Goal: Task Accomplishment & Management: Use online tool/utility

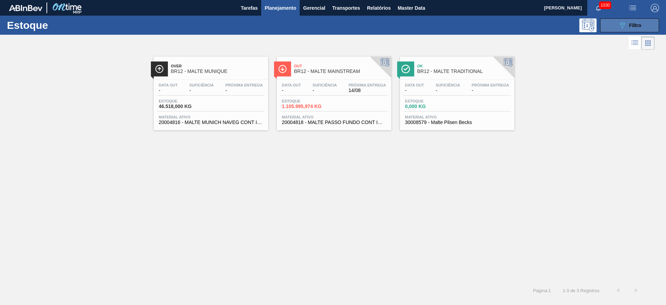
click at [611, 26] on button "089F7B8B-B2A5-4AFE-B5C0-19BA573D28AC Filtro" at bounding box center [629, 25] width 59 height 14
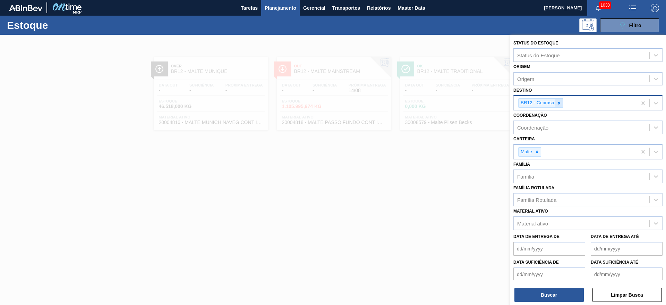
click at [560, 104] on icon at bounding box center [559, 103] width 2 height 2
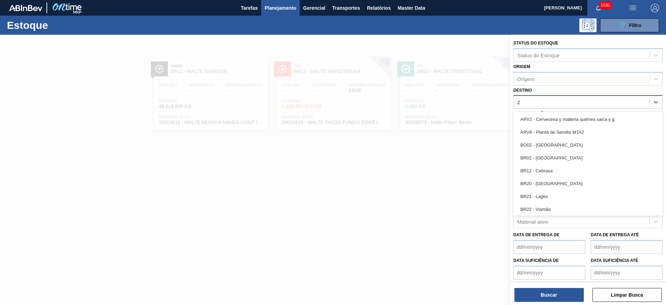
type input "26"
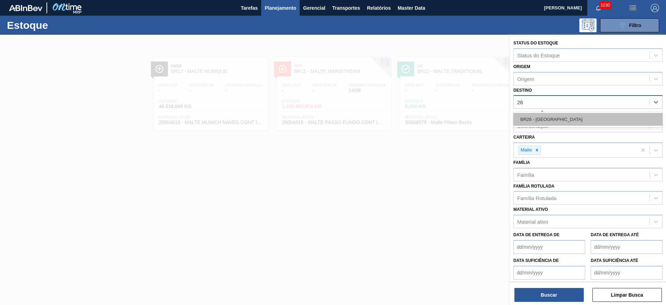
click at [545, 116] on div "BR26 - [GEOGRAPHIC_DATA]" at bounding box center [587, 119] width 149 height 13
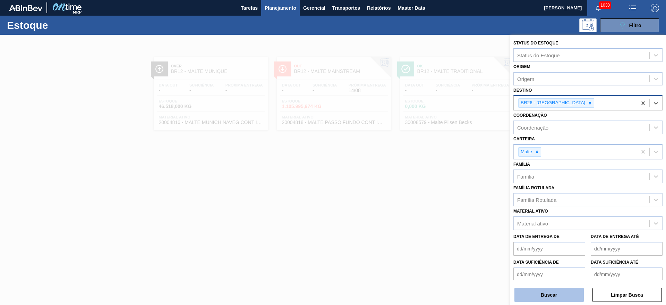
click at [545, 300] on button "Buscar" at bounding box center [548, 295] width 69 height 14
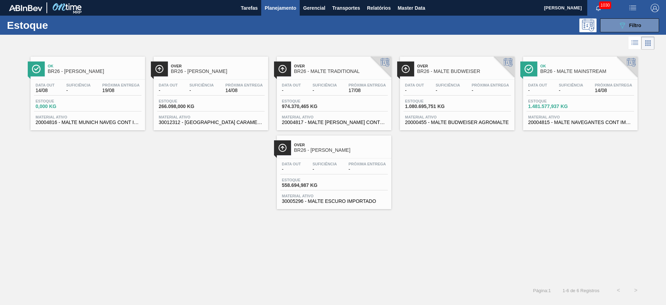
click at [101, 95] on div "Data out 14/08 Suficiência - Próxima Entrega 19/08" at bounding box center [88, 89] width 108 height 12
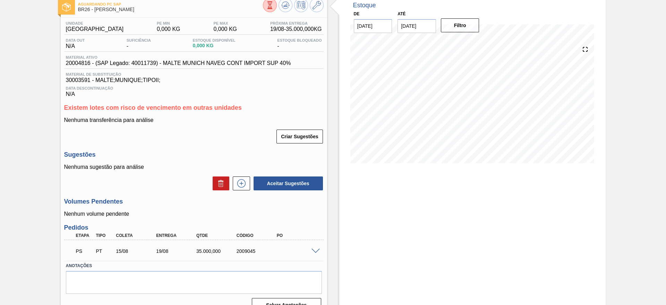
scroll to position [53, 0]
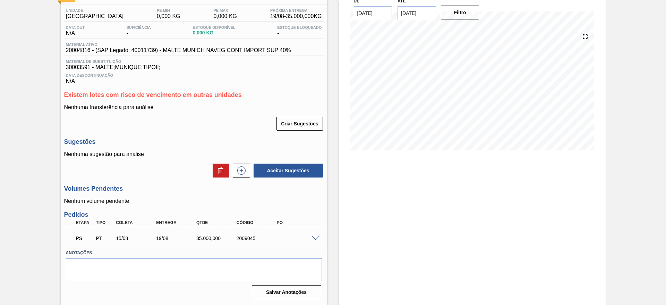
click at [316, 237] on span at bounding box center [316, 238] width 8 height 5
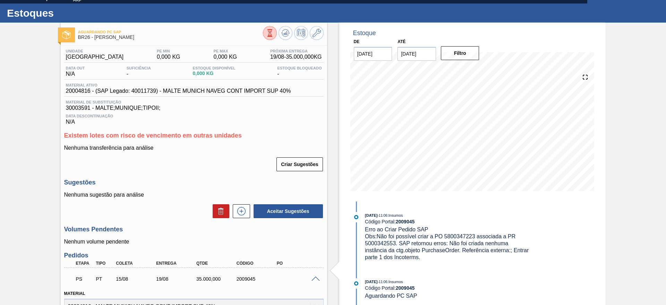
scroll to position [0, 0]
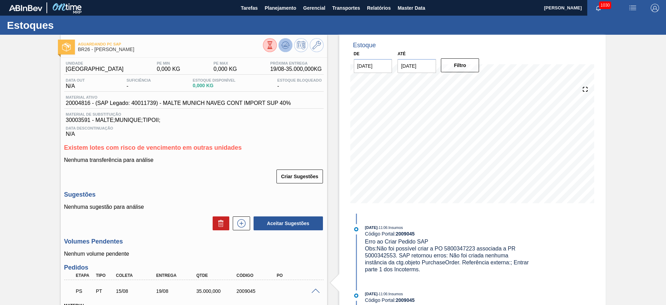
click at [274, 43] on icon at bounding box center [270, 45] width 8 height 8
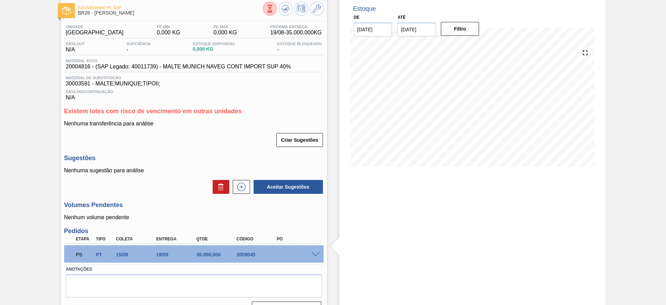
scroll to position [53, 0]
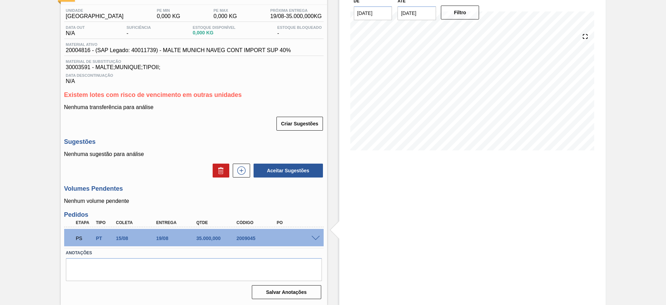
click at [315, 239] on span at bounding box center [316, 238] width 8 height 5
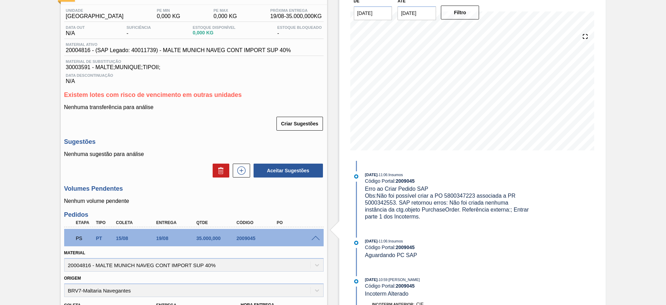
scroll to position [258, 0]
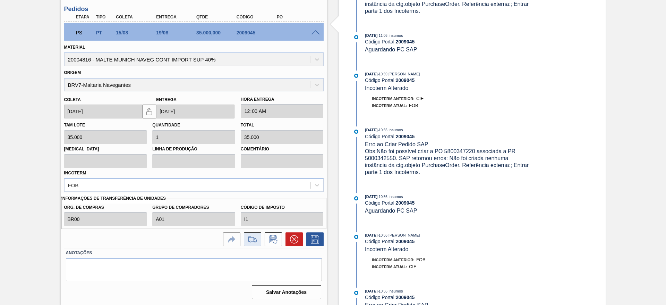
click at [253, 239] on icon at bounding box center [252, 239] width 11 height 8
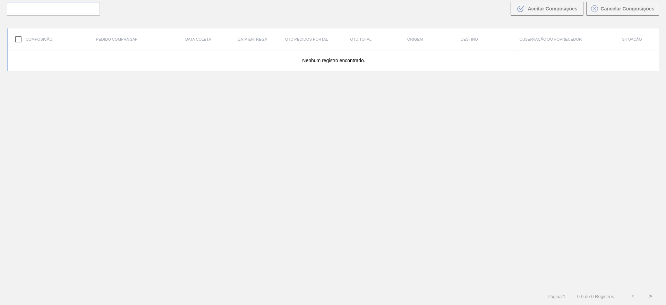
scroll to position [50, 0]
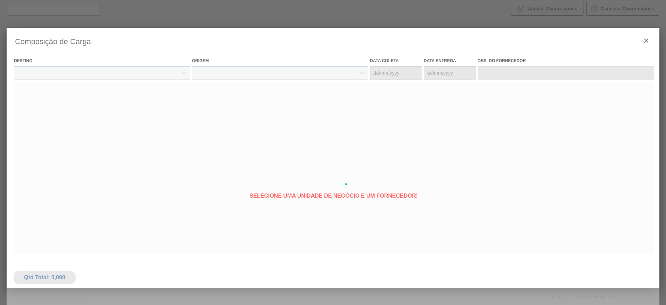
type coleta "[DATE]"
type entrega "[DATE]"
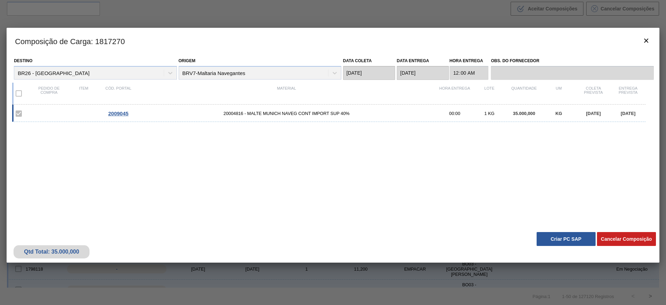
click at [551, 238] on button "Criar PC SAP" at bounding box center [566, 239] width 59 height 14
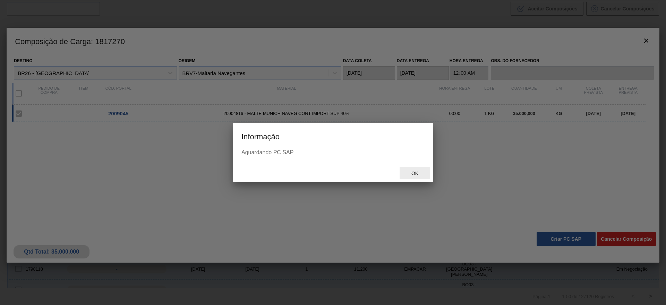
click at [414, 175] on span "Ok" at bounding box center [415, 173] width 18 height 6
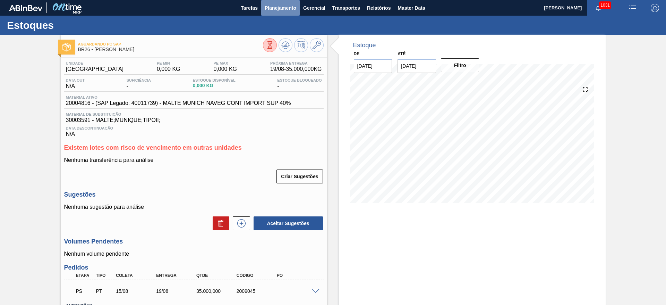
click at [270, 6] on span "Planejamento" at bounding box center [281, 8] width 32 height 8
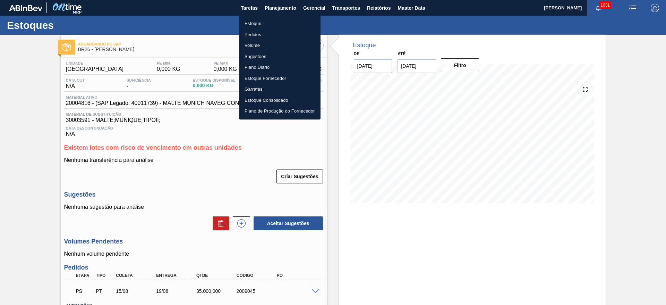
click at [258, 22] on li "Estoque" at bounding box center [280, 23] width 82 height 11
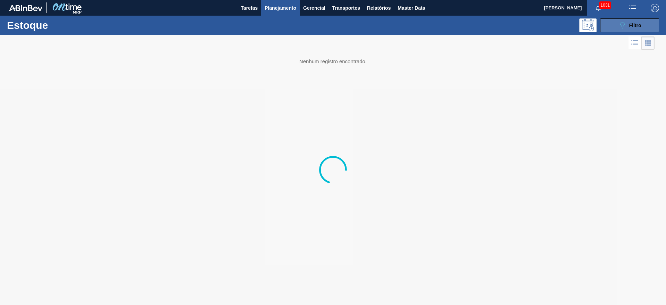
click at [622, 28] on icon at bounding box center [622, 26] width 5 height 6
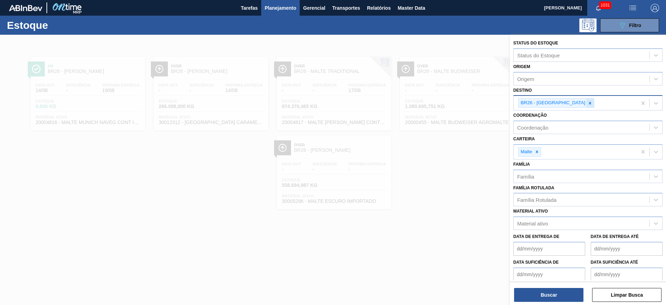
click at [588, 103] on icon at bounding box center [590, 103] width 5 height 5
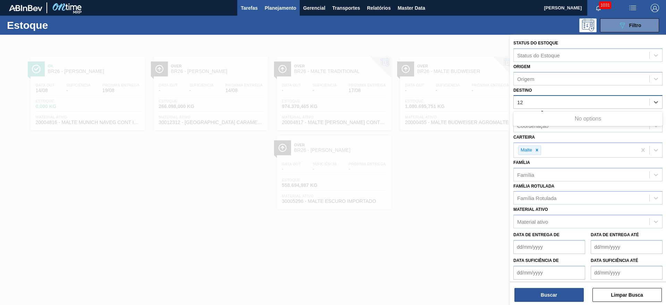
type input "12"
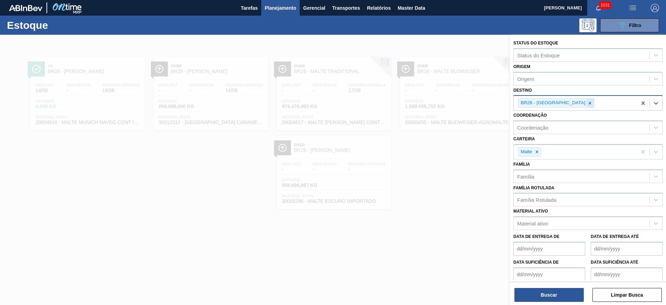
click at [588, 103] on icon at bounding box center [590, 103] width 5 height 5
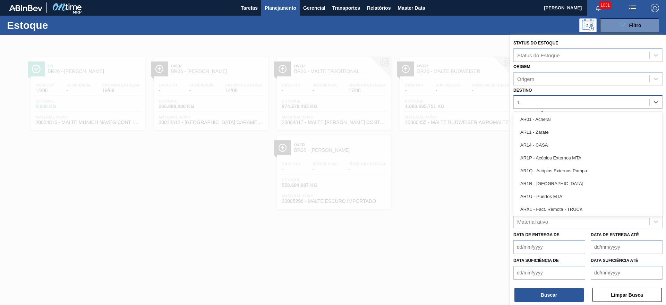
type input "12"
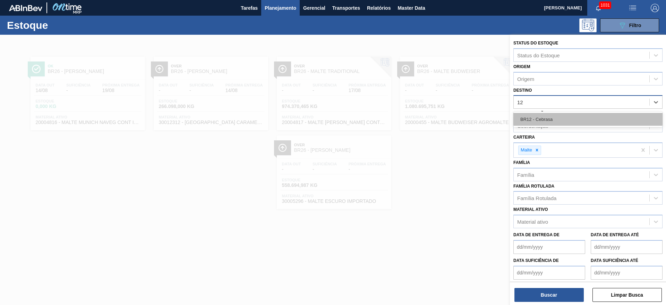
click at [551, 120] on div "BR12 - Cebrasa" at bounding box center [587, 119] width 149 height 13
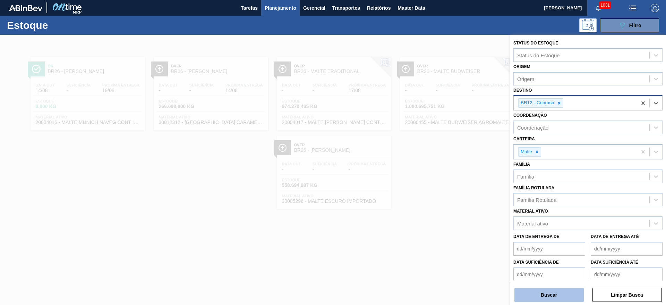
click at [529, 292] on button "Buscar" at bounding box center [548, 295] width 69 height 14
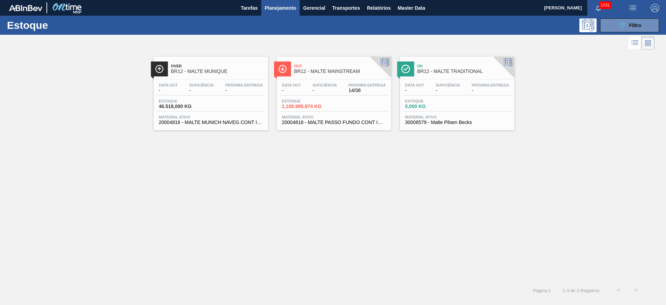
click at [333, 97] on div "Data out - Suficiência - Próxima Entrega 14/08 Estoque 1.105.995,974 KG Materia…" at bounding box center [334, 102] width 114 height 47
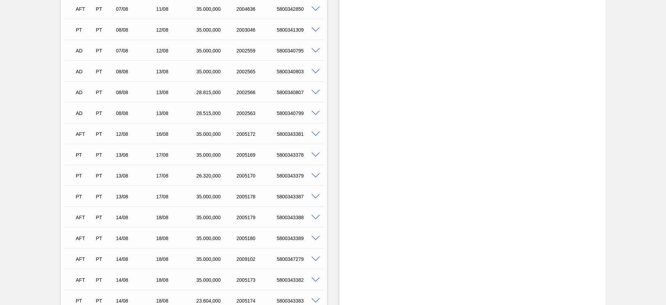
scroll to position [1447, 0]
click at [289, 152] on div "5800347279" at bounding box center [297, 155] width 45 height 6
copy div "5800347279"
click at [314, 153] on span at bounding box center [316, 154] width 8 height 5
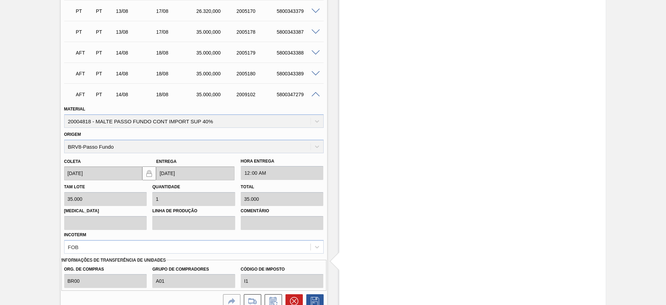
scroll to position [1551, 0]
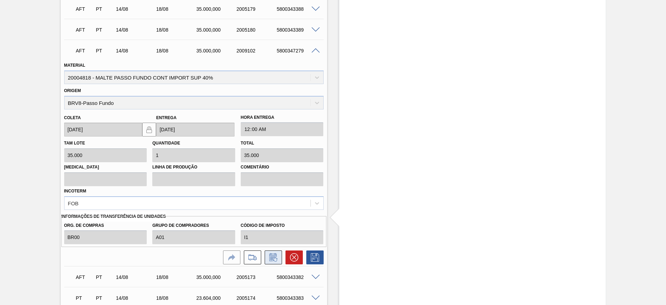
click at [271, 257] on icon at bounding box center [273, 257] width 11 height 8
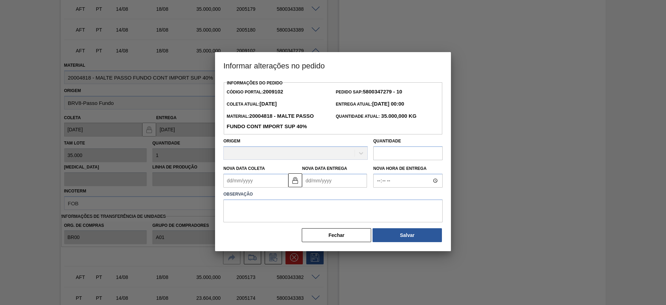
click at [227, 176] on Coleta "Nova Data Coleta" at bounding box center [255, 180] width 65 height 14
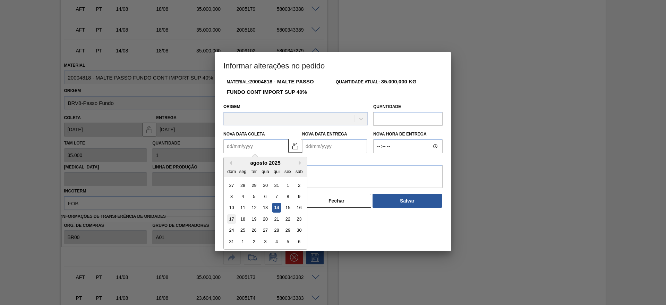
click at [233, 219] on div "17" at bounding box center [231, 218] width 9 height 9
type Coleta "[DATE]"
type Entrega "[DATE]"
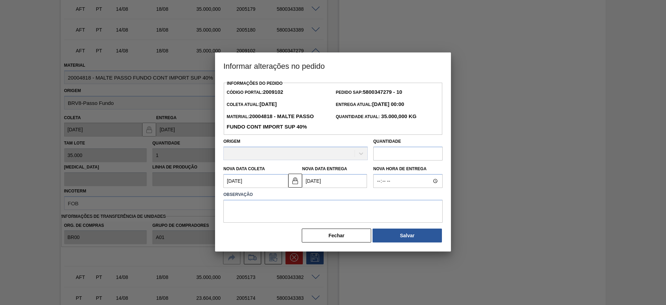
scroll to position [0, 0]
click at [244, 203] on textarea at bounding box center [332, 210] width 219 height 23
type textarea "."
click at [420, 240] on button "Salvar" at bounding box center [407, 235] width 69 height 14
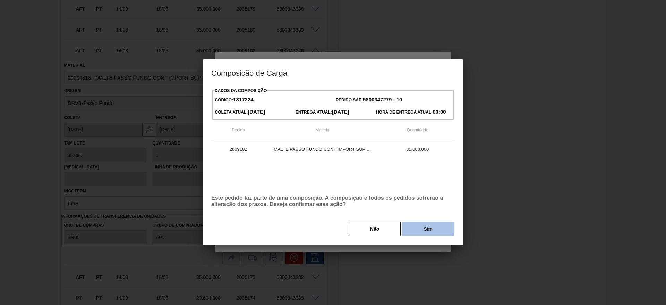
click at [428, 230] on button "Sim" at bounding box center [428, 229] width 52 height 14
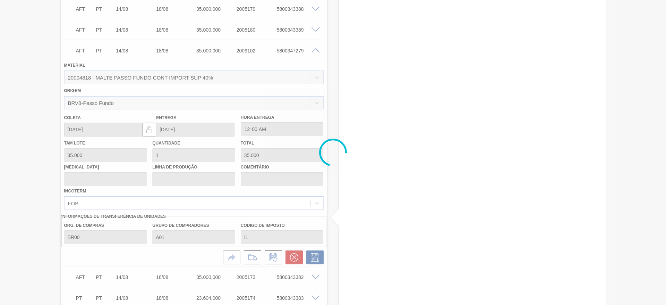
type input "."
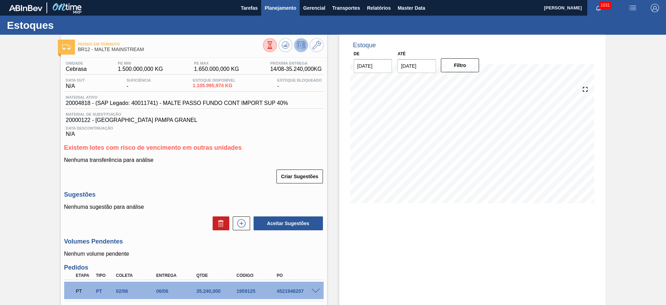
click at [276, 6] on span "Planejamento" at bounding box center [281, 8] width 32 height 8
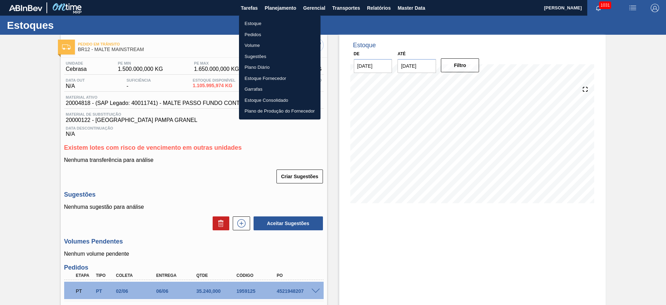
click at [259, 22] on li "Estoque" at bounding box center [280, 23] width 82 height 11
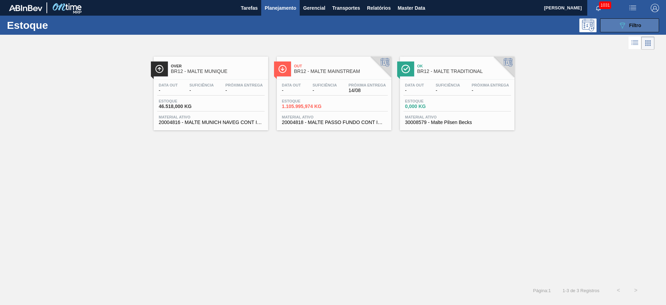
click at [631, 18] on button "089F7B8B-B2A5-4AFE-B5C0-19BA573D28AC Filtro" at bounding box center [629, 25] width 59 height 14
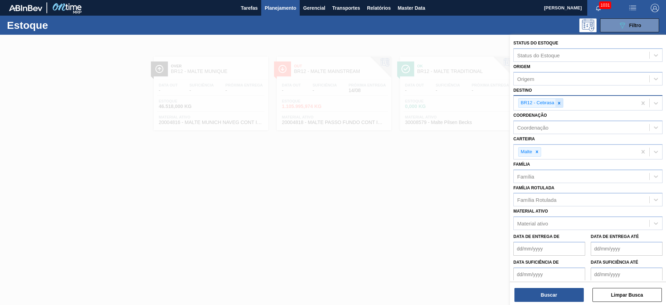
click at [560, 102] on icon at bounding box center [559, 103] width 5 height 5
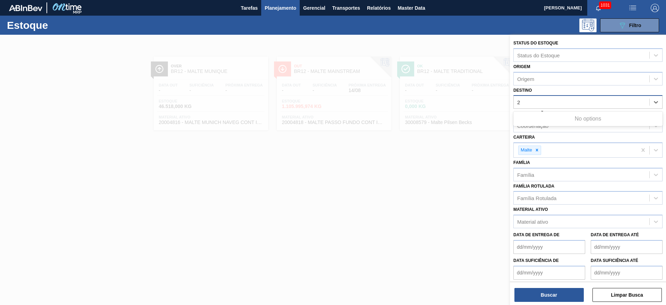
type input "26"
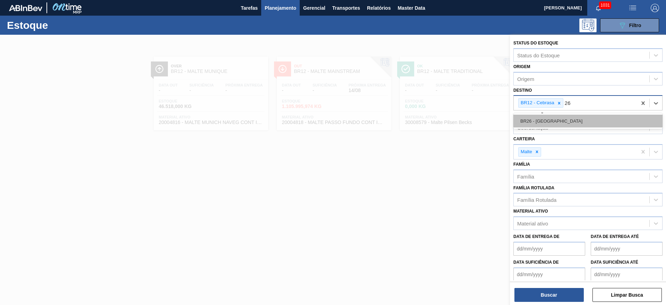
click at [547, 119] on div "BR26 - [GEOGRAPHIC_DATA]" at bounding box center [587, 120] width 149 height 13
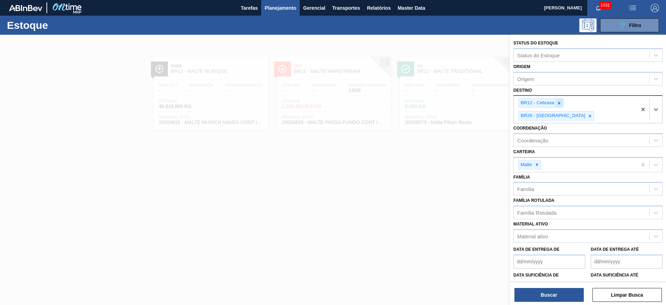
click at [557, 103] on icon at bounding box center [559, 103] width 5 height 5
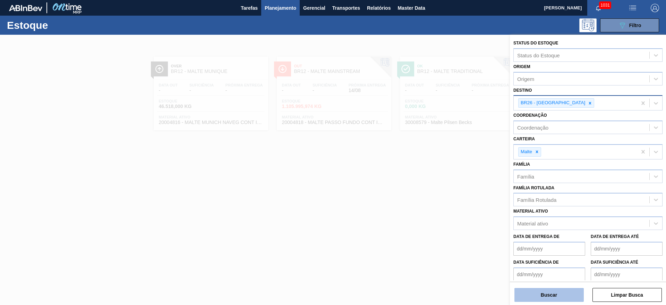
click at [540, 298] on button "Buscar" at bounding box center [548, 295] width 69 height 14
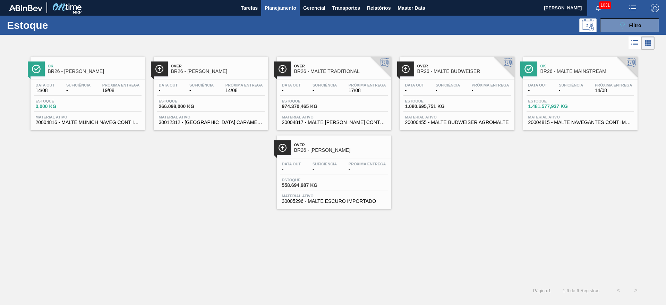
click at [80, 93] on div "Data out 14/08 Suficiência - Próxima Entrega 19/08" at bounding box center [88, 89] width 108 height 12
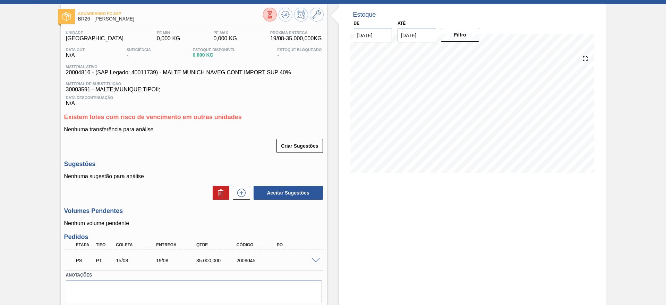
scroll to position [53, 0]
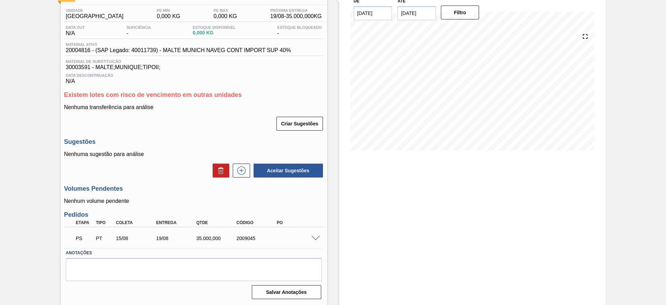
click at [315, 236] on span at bounding box center [316, 238] width 8 height 5
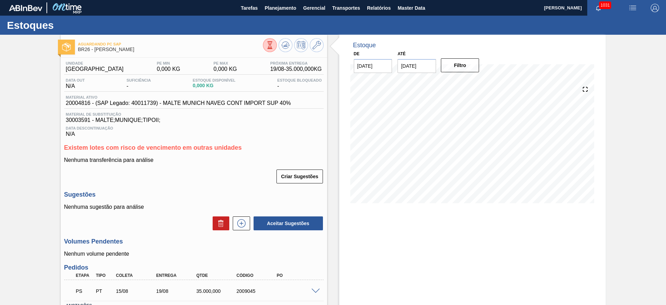
scroll to position [53, 0]
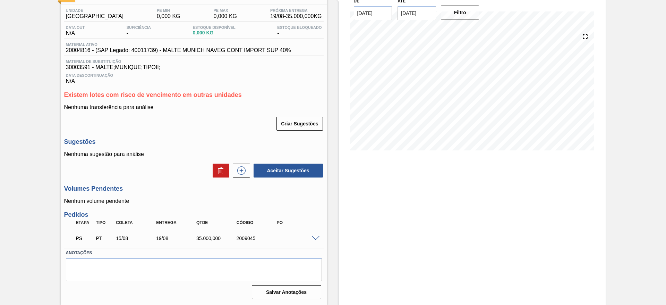
click at [312, 238] on span at bounding box center [316, 238] width 8 height 5
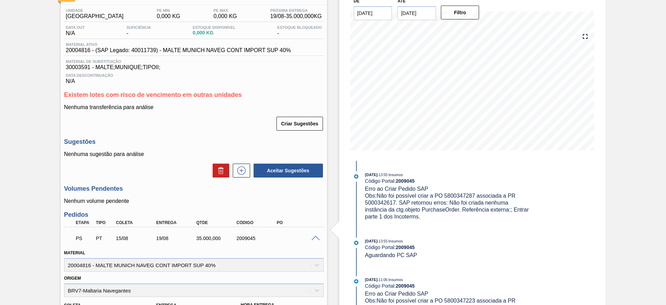
scroll to position [209, 0]
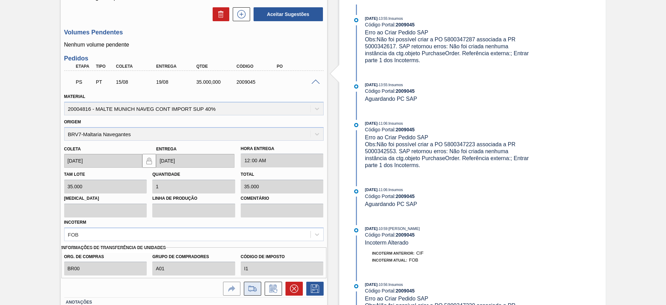
click at [249, 288] on icon at bounding box center [252, 288] width 11 height 8
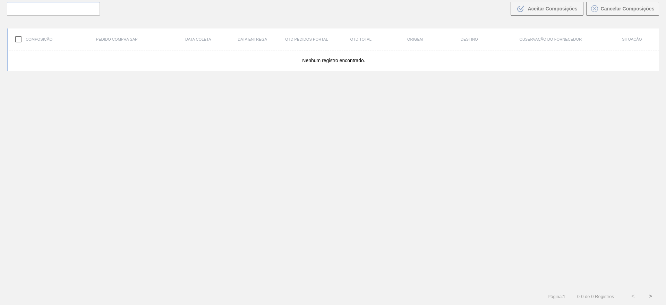
scroll to position [50, 0]
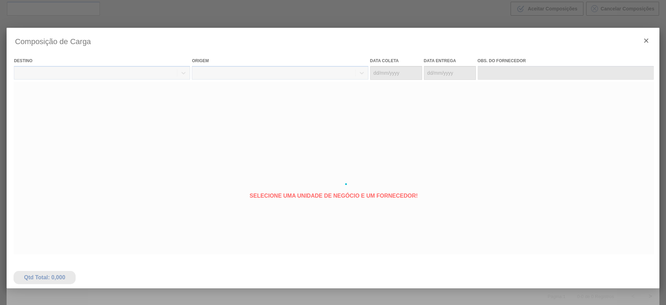
type coleta "[DATE]"
type entrega "[DATE]"
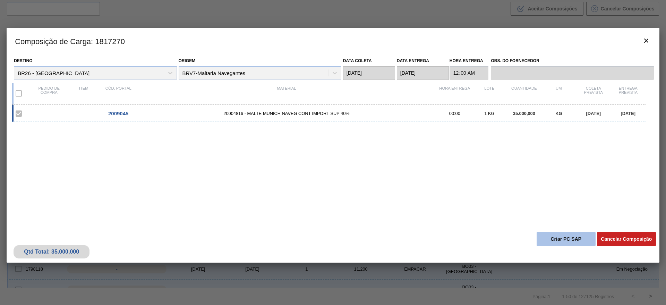
click at [555, 236] on button "Criar PC SAP" at bounding box center [566, 239] width 59 height 14
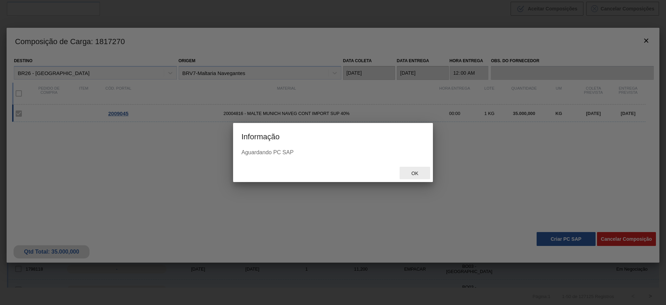
click at [413, 173] on span "Ok" at bounding box center [415, 173] width 18 height 6
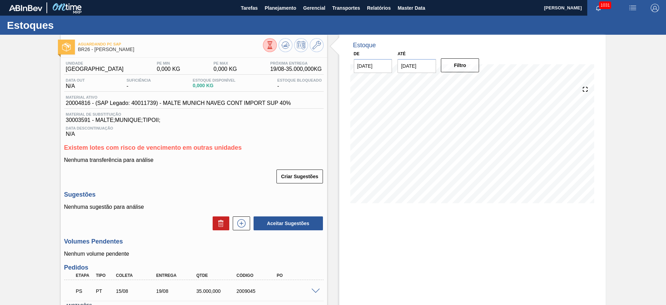
click at [271, 45] on icon at bounding box center [270, 45] width 8 height 8
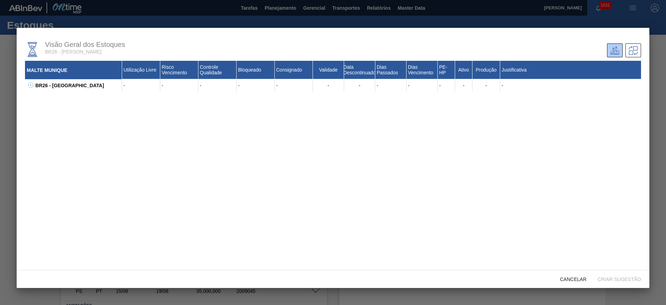
click at [30, 86] on icon at bounding box center [30, 84] width 5 height 5
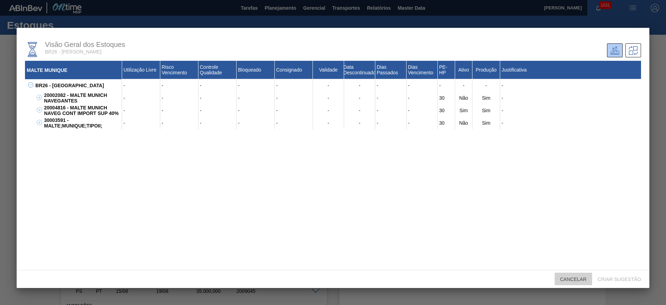
click at [579, 281] on span "Cancelar" at bounding box center [573, 279] width 37 height 6
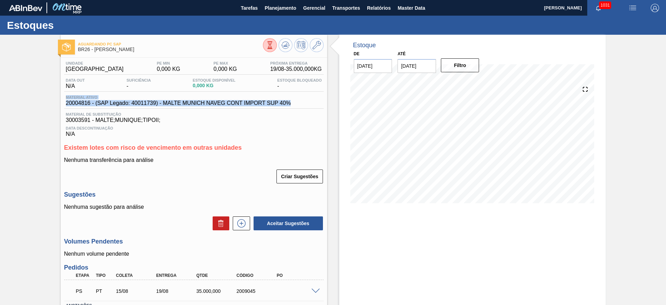
drag, startPoint x: 296, startPoint y: 101, endPoint x: 31, endPoint y: 94, distance: 264.8
click at [31, 94] on div "Aguardando PC SAP BR26 - MALTE MUNIQUE Unidade Uberlândia PE MIN 0,000 KG PE MA…" at bounding box center [333, 196] width 666 height 323
copy div "Material ativo 20004816 - (SAP Legado: 40011739) - MALTE MUNICH NAVEG CONT IMPO…"
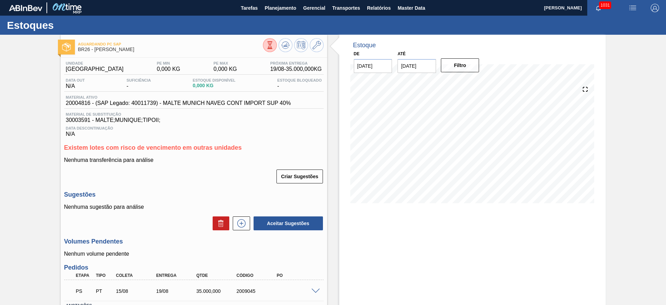
click at [137, 189] on div "Unidade Uberlândia PE MIN 0,000 KG PE MAX 0,000 KG Próxima Entrega 19/08 - 35.0…" at bounding box center [194, 206] width 266 height 296
drag, startPoint x: 88, startPoint y: 102, endPoint x: 52, endPoint y: 103, distance: 35.8
click at [52, 103] on div "Aguardando PC SAP BR26 - MALTE MUNIQUE Unidade Uberlândia PE MIN 0,000 KG PE MA…" at bounding box center [333, 196] width 666 height 323
copy span "20004816"
click at [280, 5] on span "Planejamento" at bounding box center [281, 8] width 32 height 8
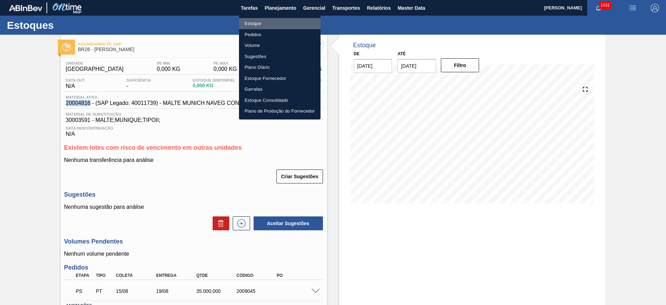
click at [261, 23] on li "Estoque" at bounding box center [280, 23] width 82 height 11
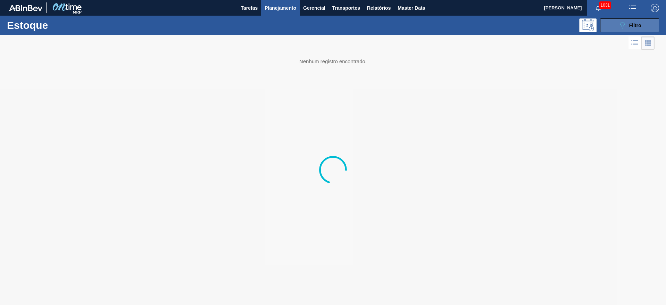
click at [631, 24] on span "Filtro" at bounding box center [635, 26] width 12 height 6
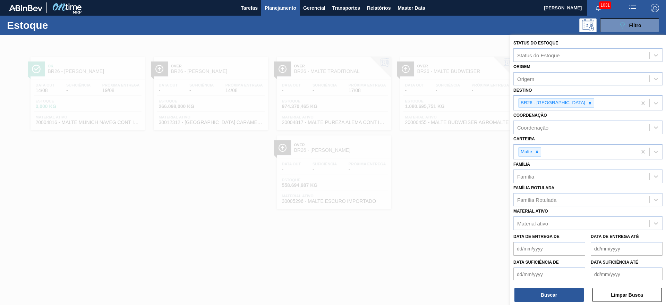
click at [588, 101] on icon at bounding box center [590, 103] width 5 height 5
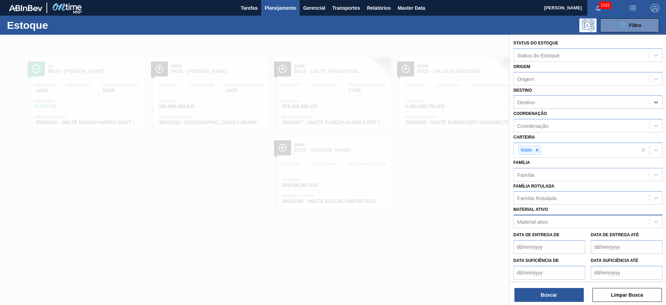
click at [537, 223] on div "Material ativo" at bounding box center [532, 222] width 31 height 6
paste ativo "20004816"
type ativo "20004816"
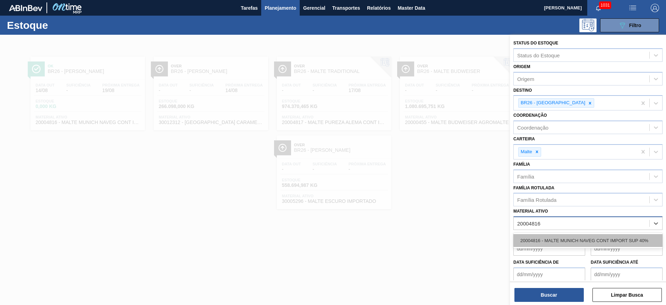
click at [536, 239] on div "20004816 - MALTE MUNICH NAVEG CONT IMPORT SUP 40%" at bounding box center [587, 240] width 149 height 13
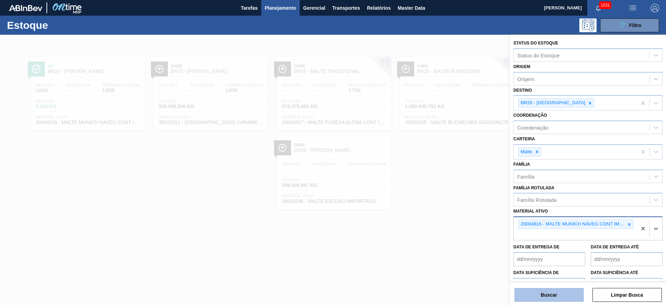
click at [534, 300] on button "Buscar" at bounding box center [548, 295] width 69 height 14
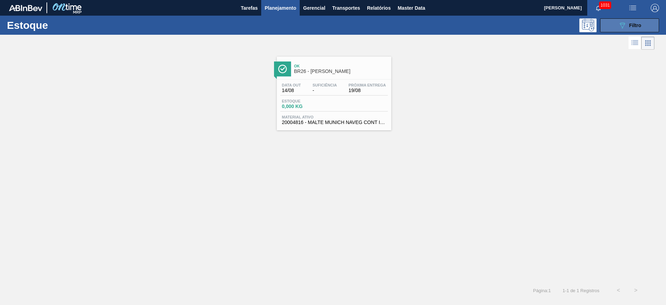
click at [639, 26] on span "Filtro" at bounding box center [635, 26] width 12 height 6
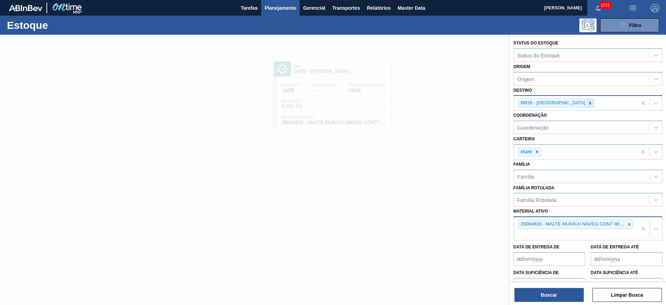
click at [588, 102] on icon at bounding box center [590, 103] width 5 height 5
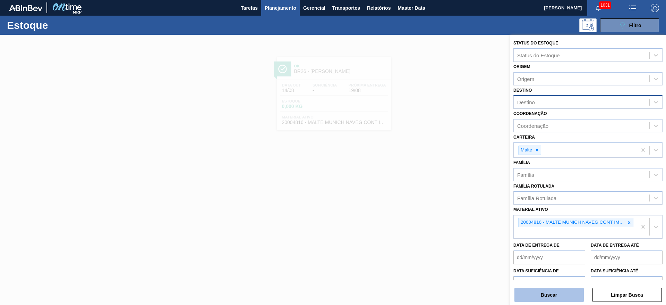
click at [539, 298] on button "Buscar" at bounding box center [548, 295] width 69 height 14
